Goal: Information Seeking & Learning: Learn about a topic

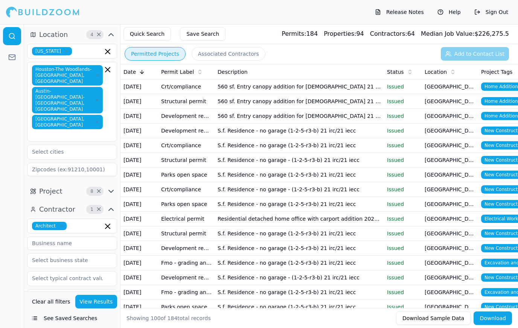
click at [453, 174] on td "[GEOGRAPHIC_DATA], [GEOGRAPHIC_DATA]" at bounding box center [450, 175] width 57 height 15
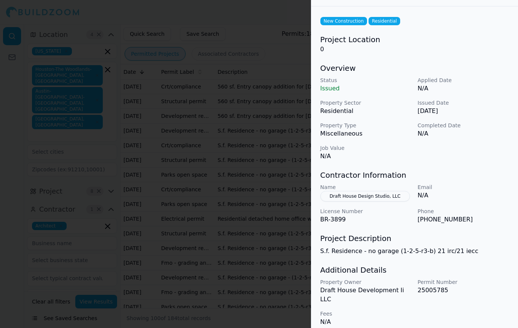
scroll to position [25, 0]
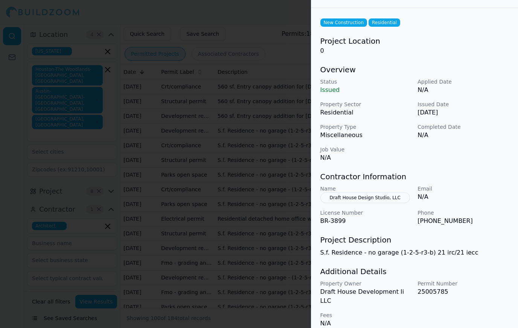
click at [273, 267] on div at bounding box center [259, 164] width 518 height 328
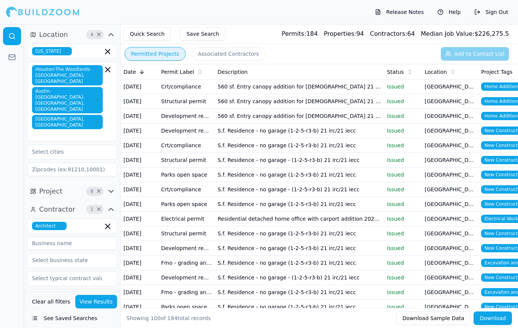
click at [477, 249] on td "[GEOGRAPHIC_DATA], [GEOGRAPHIC_DATA]" at bounding box center [450, 248] width 57 height 15
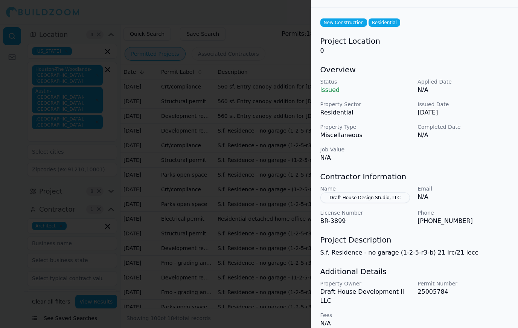
click at [255, 257] on div at bounding box center [259, 164] width 518 height 328
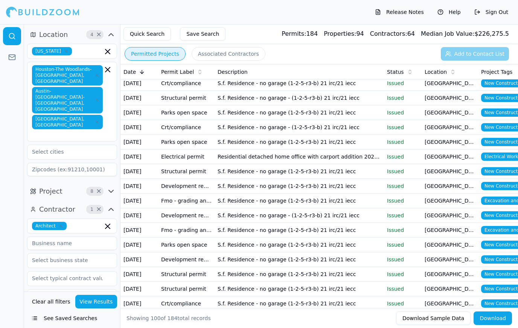
scroll to position [68, 0]
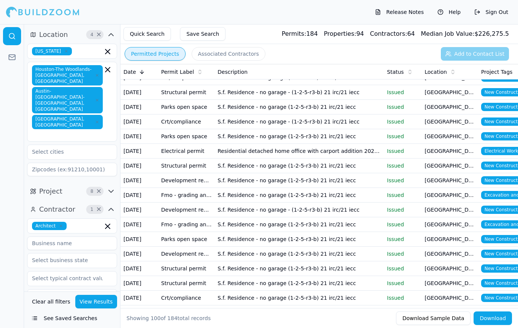
click at [431, 210] on td "[GEOGRAPHIC_DATA], [GEOGRAPHIC_DATA]" at bounding box center [450, 210] width 57 height 15
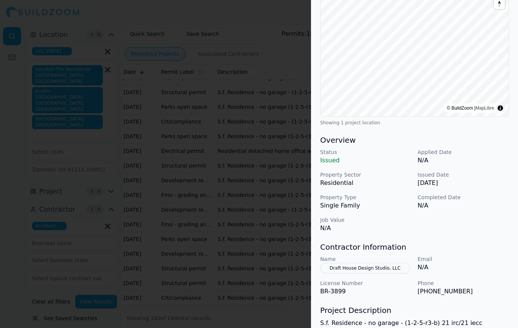
scroll to position [102, 0]
click at [267, 279] on div at bounding box center [259, 164] width 518 height 328
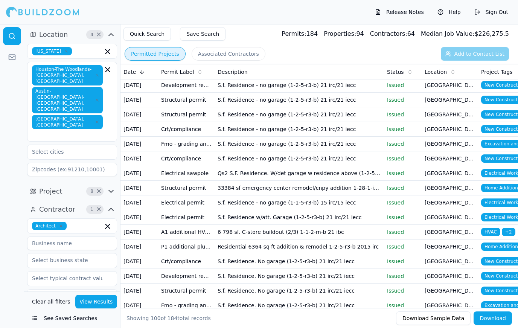
scroll to position [258, 0]
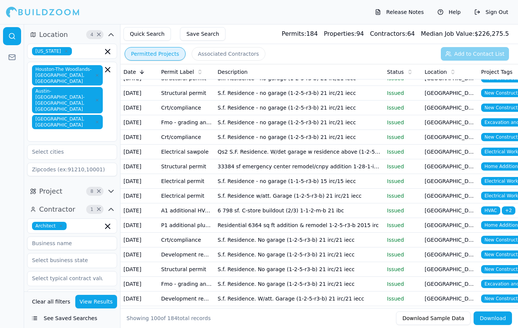
click at [498, 254] on span "New Construction" at bounding box center [504, 254] width 47 height 8
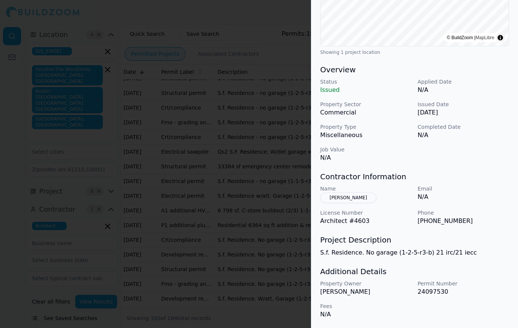
scroll to position [173, 0]
click at [251, 262] on div at bounding box center [259, 164] width 518 height 328
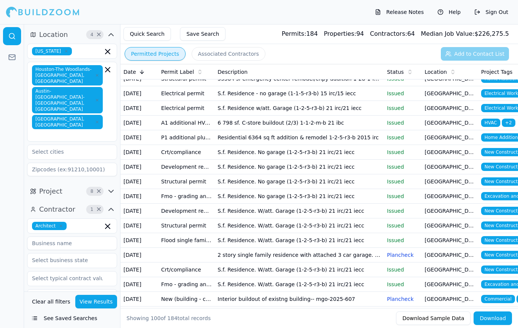
scroll to position [349, 0]
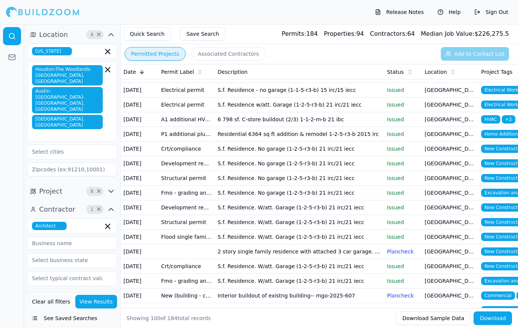
click at [250, 203] on td "S.f. Residence. W/att. Garage (1-2-5-r3-b) 21 irc/21 iecc" at bounding box center [300, 207] width 170 height 15
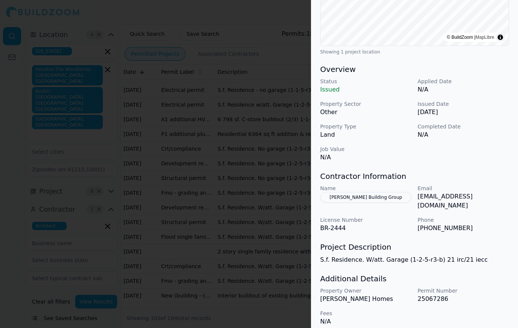
scroll to position [173, 0]
click at [260, 260] on div at bounding box center [259, 164] width 518 height 328
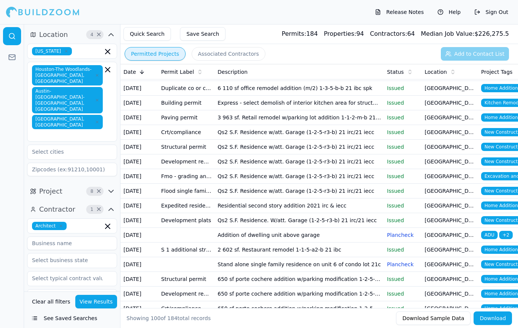
scroll to position [571, 0]
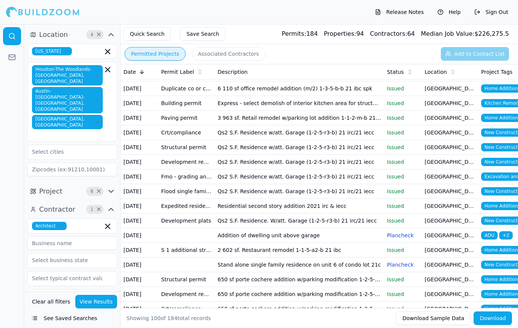
click at [201, 162] on td "Development review" at bounding box center [186, 162] width 57 height 15
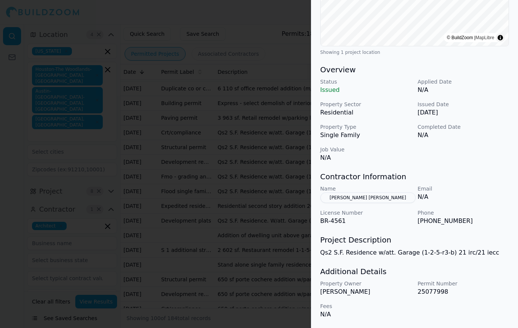
scroll to position [173, 0]
click at [272, 202] on div at bounding box center [259, 164] width 518 height 328
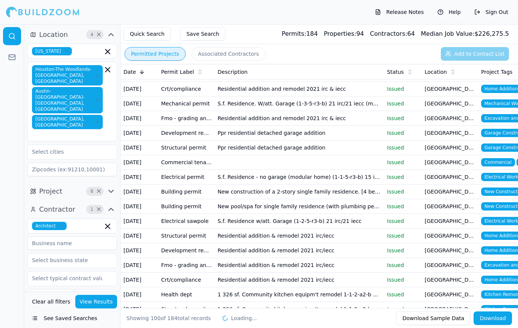
scroll to position [1077, 0]
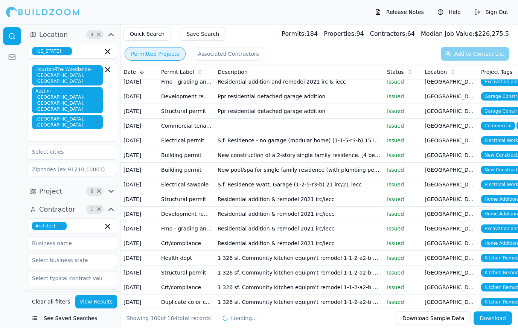
click at [348, 169] on td "New pool/spa for single family residence (with plumbing permit)" at bounding box center [300, 170] width 170 height 15
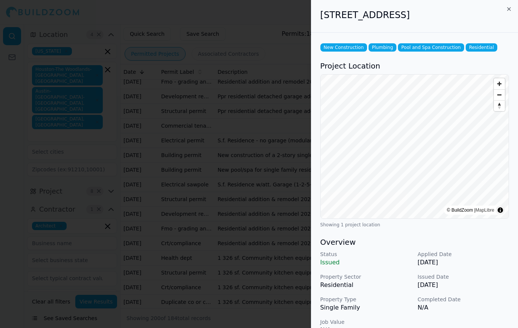
scroll to position [-1, 0]
click at [231, 202] on div at bounding box center [259, 164] width 518 height 328
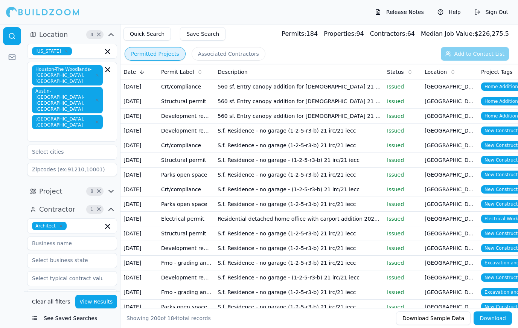
scroll to position [0, 0]
click at [501, 117] on span "Home Addition" at bounding box center [501, 116] width 40 height 8
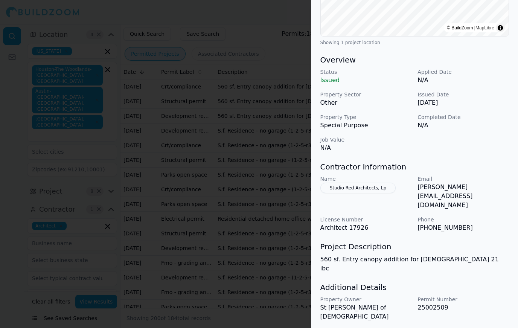
scroll to position [182, 0]
click at [206, 171] on div at bounding box center [259, 164] width 518 height 328
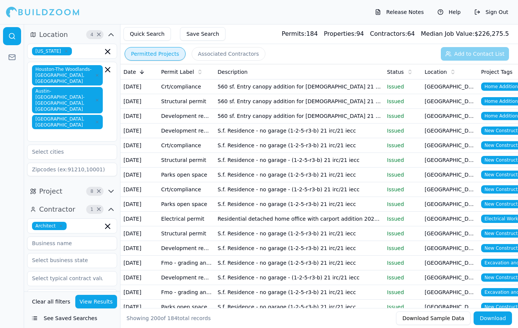
click at [466, 119] on td "[GEOGRAPHIC_DATA], [GEOGRAPHIC_DATA]" at bounding box center [450, 116] width 57 height 15
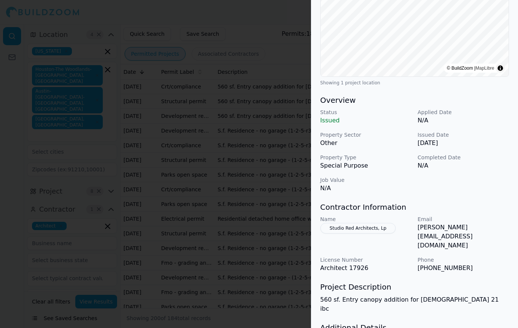
scroll to position [143, 0]
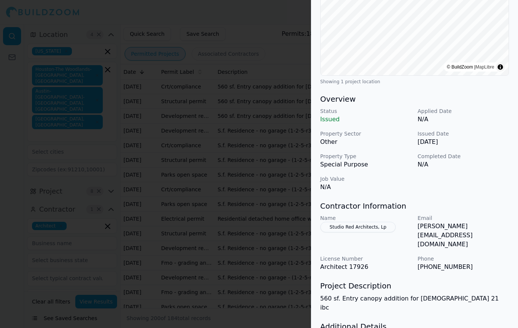
click at [227, 184] on div at bounding box center [259, 164] width 518 height 328
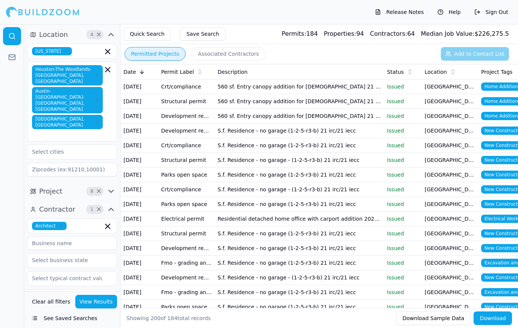
click at [499, 87] on span "Home Addition" at bounding box center [501, 86] width 40 height 8
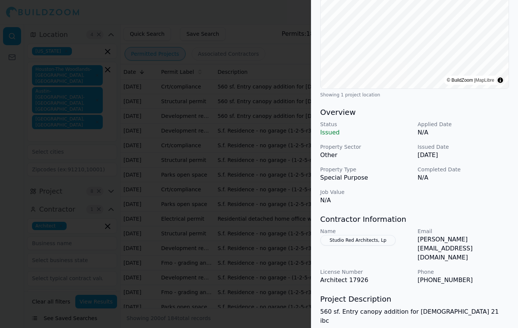
scroll to position [136, 0]
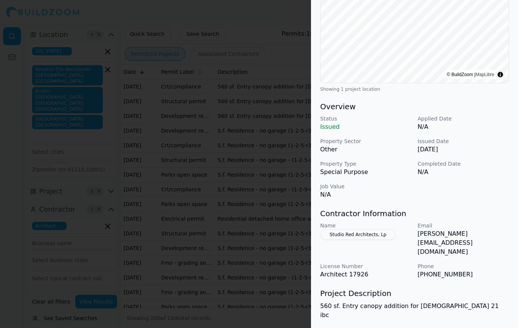
click at [238, 200] on div at bounding box center [259, 164] width 518 height 328
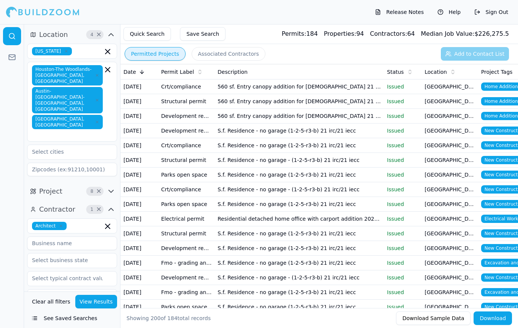
click at [504, 101] on span "Home Addition" at bounding box center [501, 101] width 40 height 8
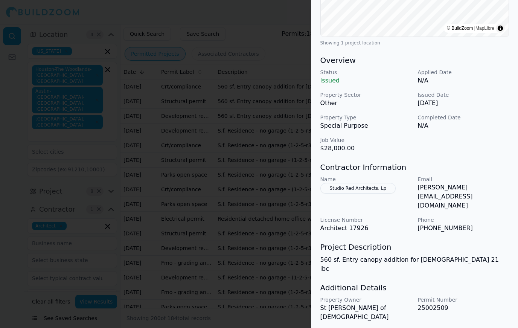
scroll to position [182, 0]
click at [98, 203] on div at bounding box center [259, 164] width 518 height 328
